Goal: Find specific page/section: Find specific page/section

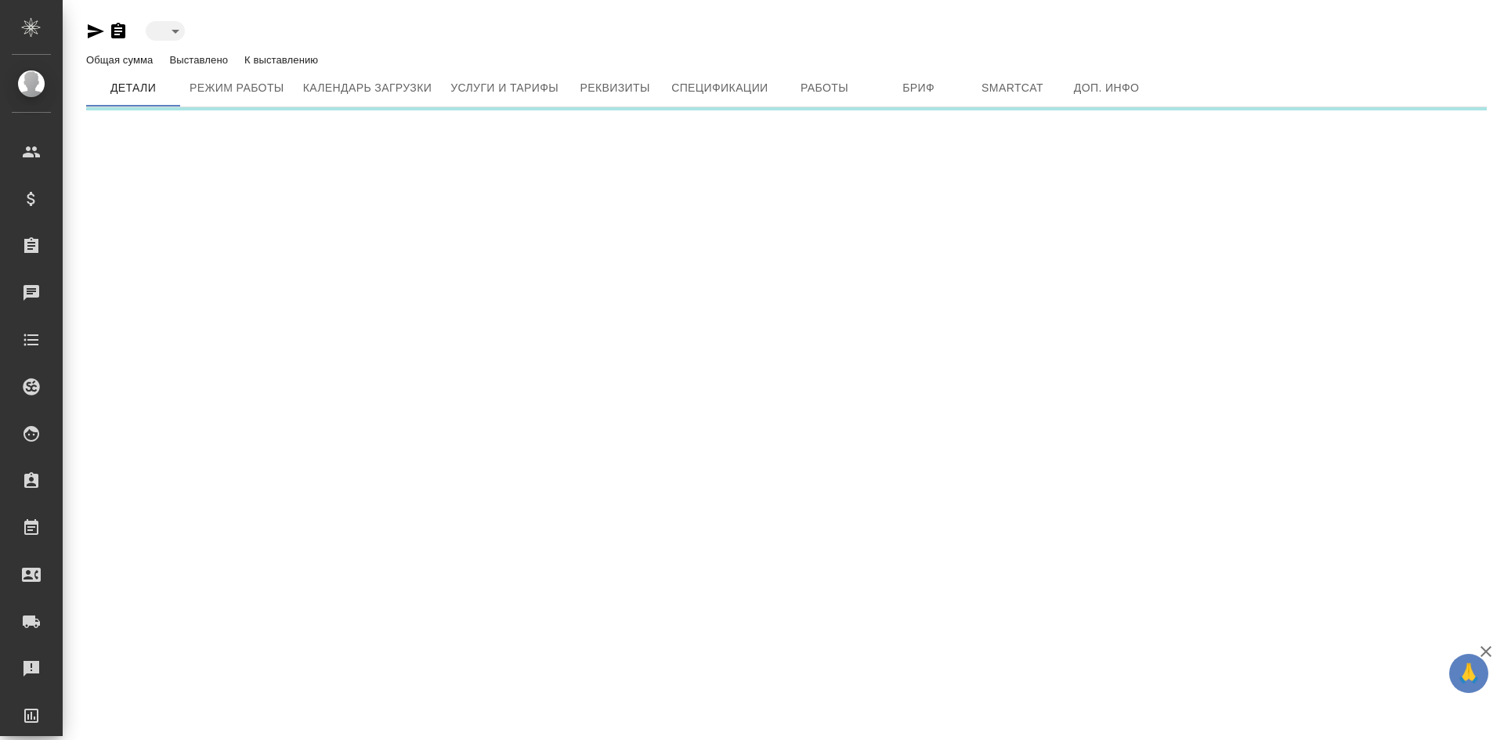
type input "active"
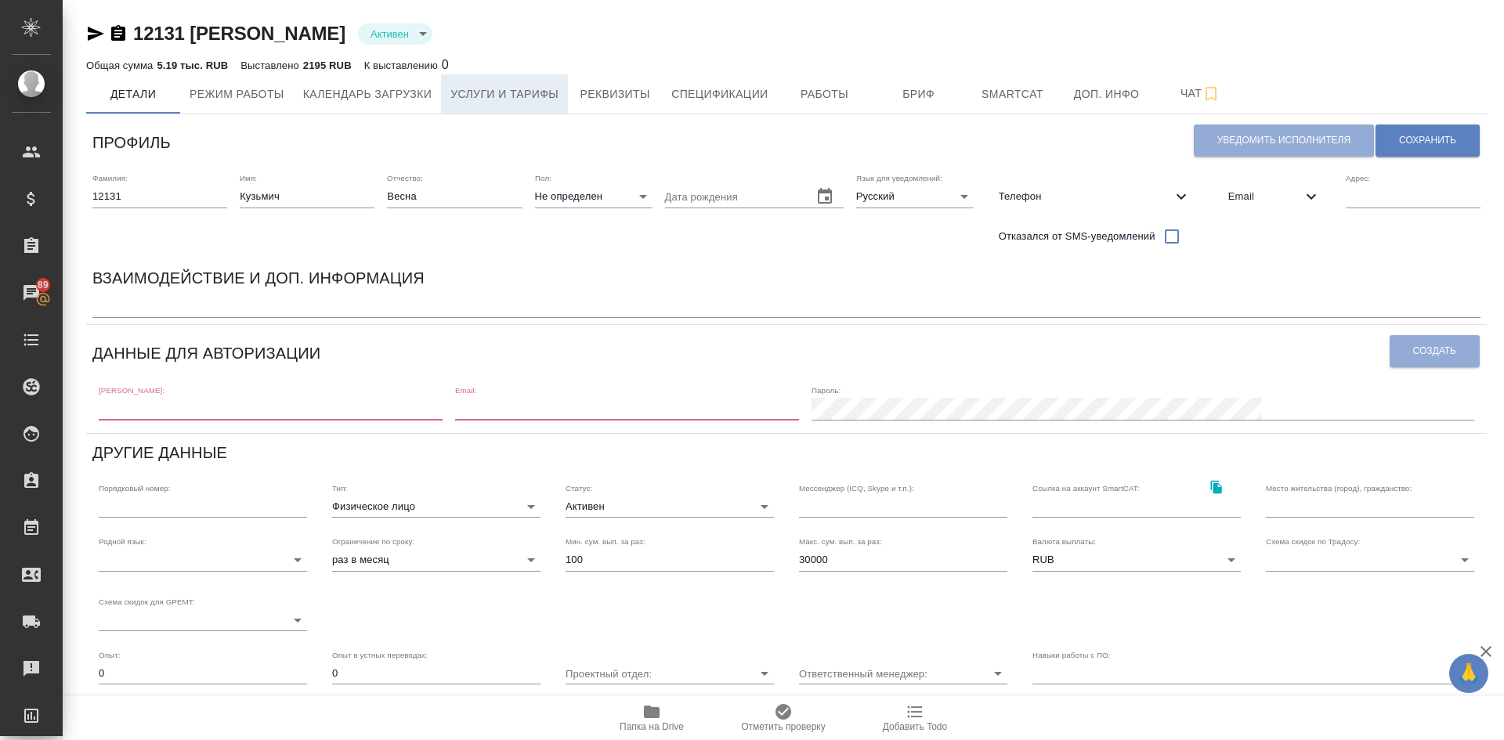
click at [490, 81] on button "Услуги и тарифы" at bounding box center [504, 93] width 127 height 39
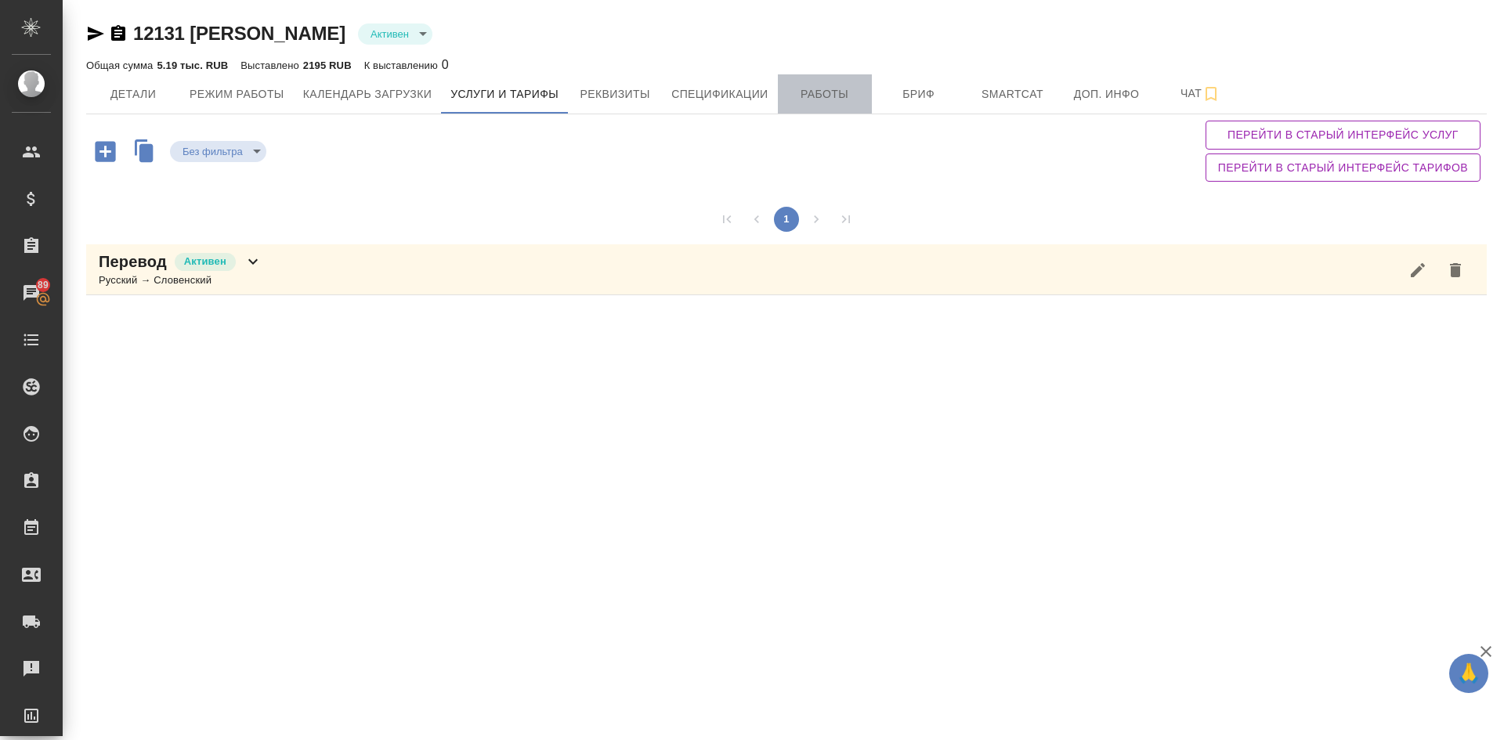
click at [822, 89] on span "Работы" at bounding box center [824, 95] width 75 height 20
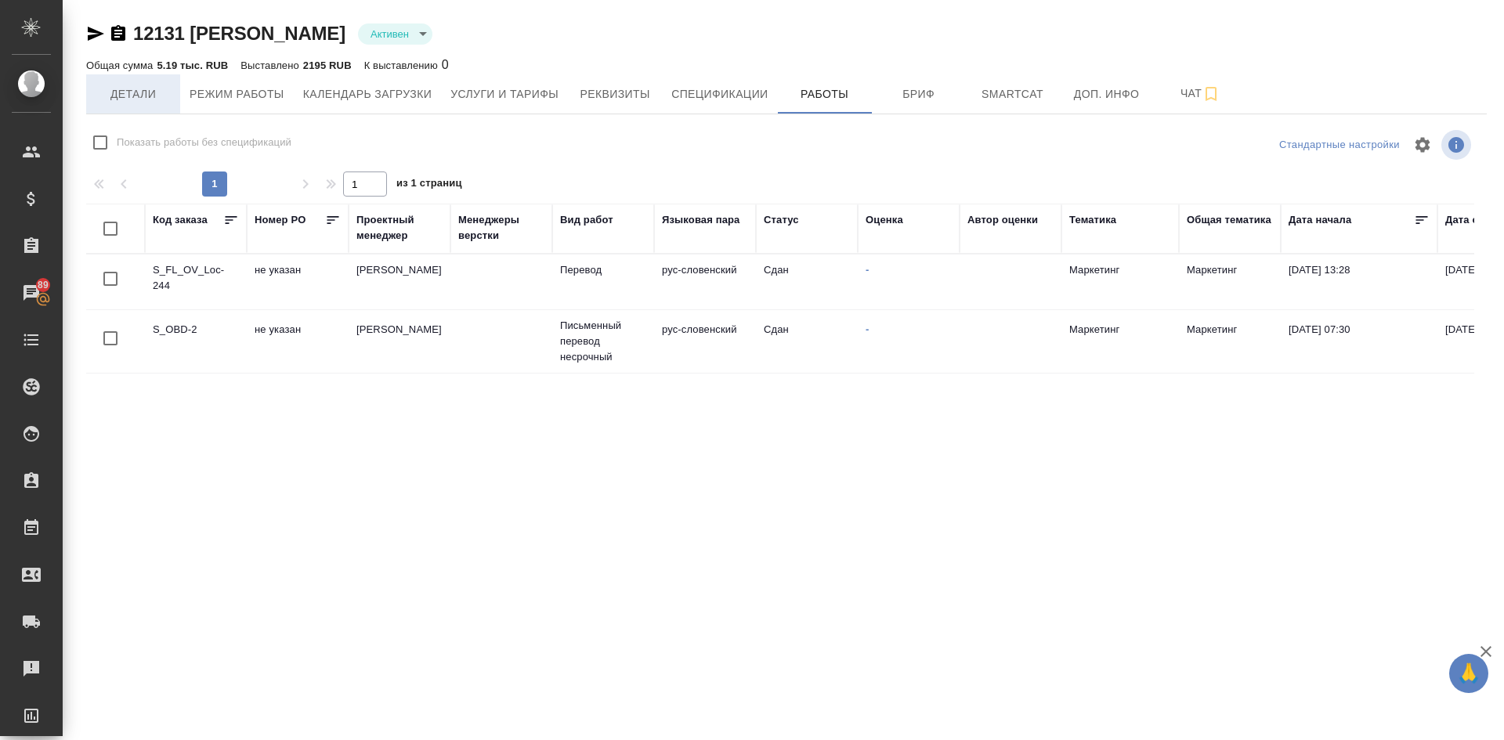
click at [140, 88] on span "Детали" at bounding box center [133, 95] width 75 height 20
